Goal: Transaction & Acquisition: Purchase product/service

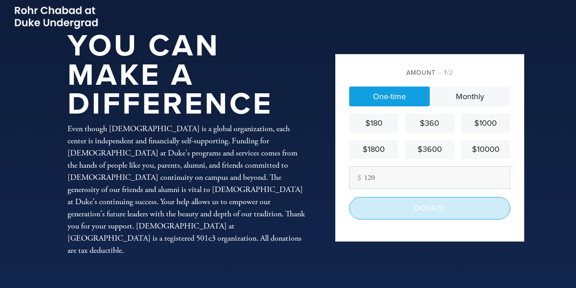
type input "120"
click at [395, 211] on input "Donate" at bounding box center [429, 208] width 161 height 23
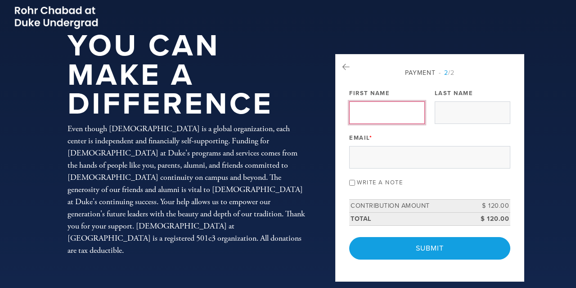
click at [364, 115] on input "First Name" at bounding box center [387, 112] width 76 height 23
type input "Emmanuel"
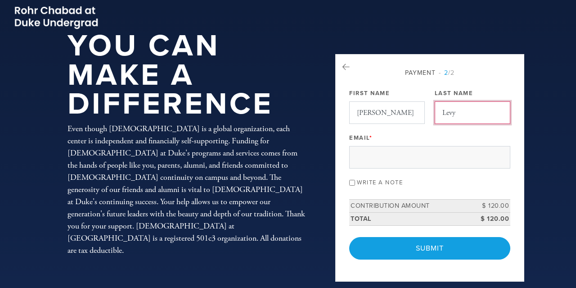
type input "Levy"
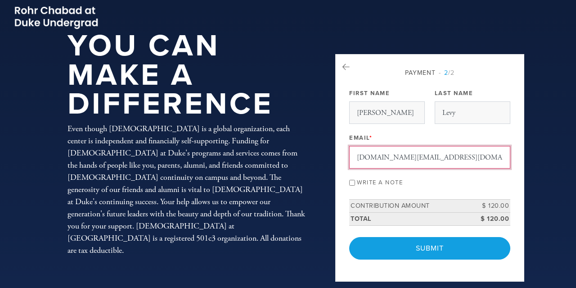
type input "emmlevy.work@gmail.com"
click at [352, 182] on input "Write a note" at bounding box center [352, 183] width 6 height 6
checkbox input "true"
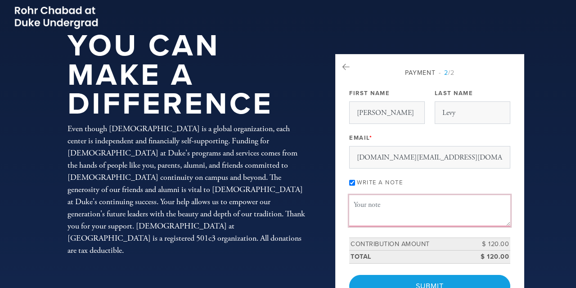
click at [377, 203] on textarea "Message or dedication" at bounding box center [429, 210] width 161 height 31
click at [463, 204] on textarea "Hi Rabbi Nathan, thanks a lot for such warm and welcoming Sabbat" at bounding box center [429, 210] width 161 height 31
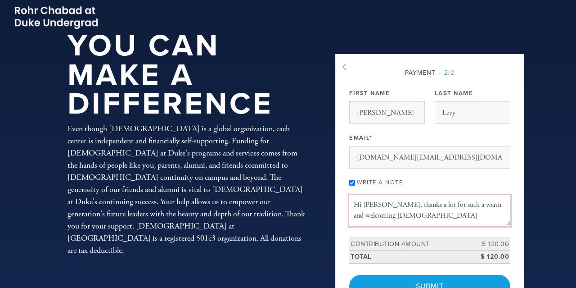
click at [438, 218] on textarea "Hi Rabbi Nathan, thanks a lot for such a warm and welcoming Sabbat" at bounding box center [429, 210] width 161 height 31
click at [390, 214] on textarea "Hi Rabbi Nathan, thanks a lot for such a warm and welcoming Sabbat" at bounding box center [429, 210] width 161 height 31
click at [430, 211] on textarea "Hi Rabbi Nathan, thanks a lot for such a warm and welcoming Shabbat" at bounding box center [429, 210] width 161 height 31
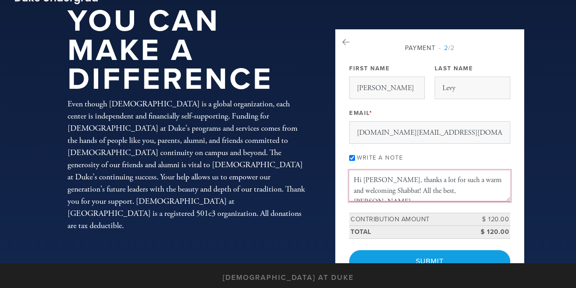
scroll to position [47, 0]
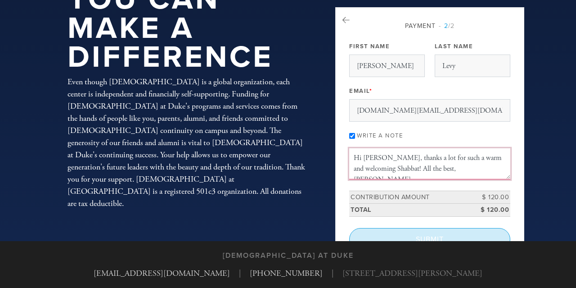
type textarea "Hi Rabbi Nathan, thanks a lot for such a warm and welcoming Shabbat! All the be…"
click at [437, 231] on input "Submit" at bounding box center [429, 239] width 161 height 23
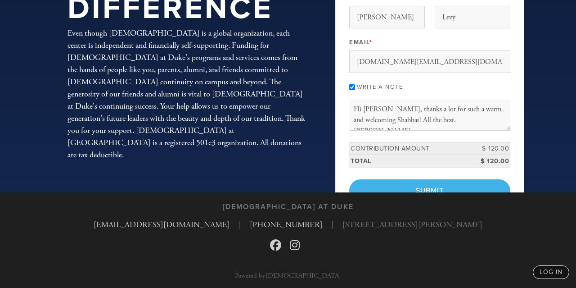
scroll to position [96, 0]
